Goal: Navigation & Orientation: Go to known website

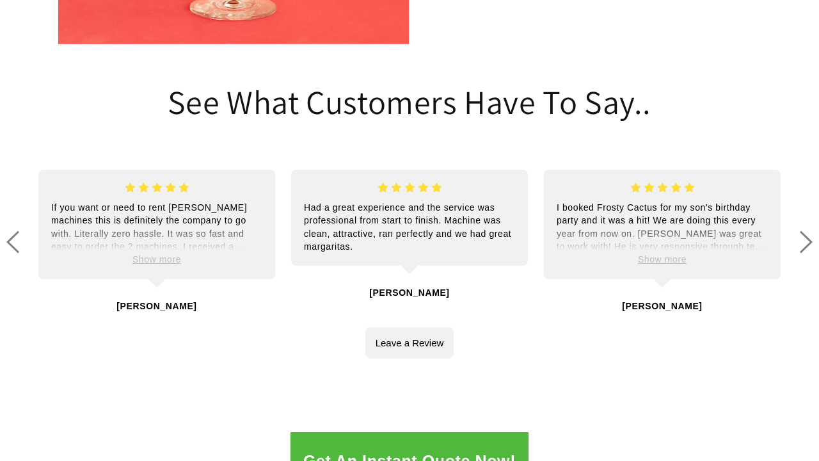
scroll to position [2734, 0]
